Goal: Transaction & Acquisition: Download file/media

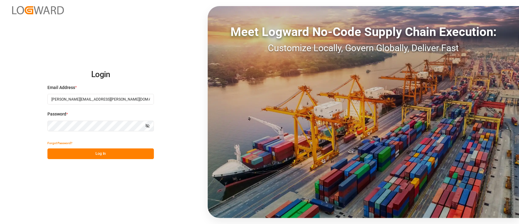
click at [119, 152] on button "Log In" at bounding box center [100, 153] width 107 height 11
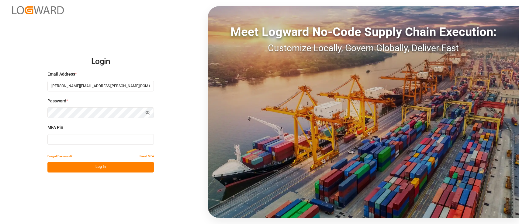
click at [127, 141] on input at bounding box center [100, 139] width 107 height 11
type input "818369"
click at [114, 170] on button "Log In" at bounding box center [100, 167] width 107 height 11
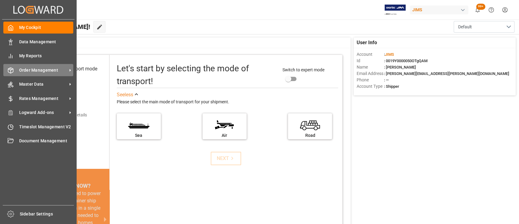
click at [36, 70] on span "Order Management" at bounding box center [43, 70] width 48 height 6
click at [36, 72] on span "Order Management" at bounding box center [43, 70] width 48 height 6
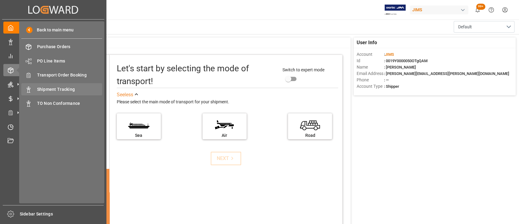
click at [68, 89] on span "Shipment Tracking" at bounding box center [69, 89] width 65 height 6
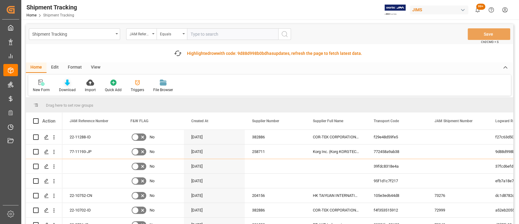
click at [68, 82] on icon at bounding box center [67, 82] width 5 height 6
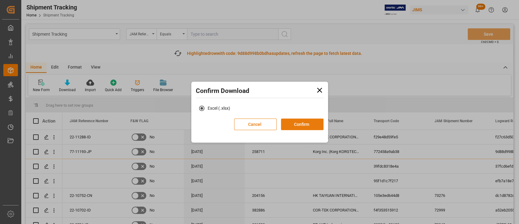
click at [304, 124] on button "Confirm" at bounding box center [302, 124] width 43 height 12
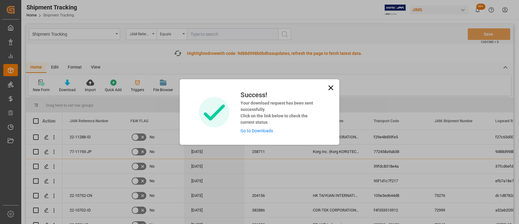
click at [266, 131] on link "Go to Downloads" at bounding box center [256, 130] width 33 height 5
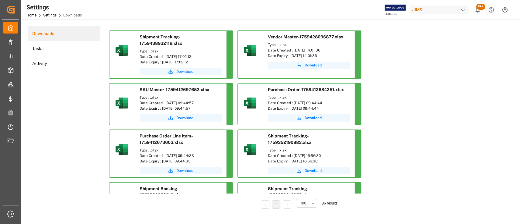
click at [187, 71] on span "Download" at bounding box center [184, 71] width 17 height 5
